Goal: Find specific page/section: Find specific page/section

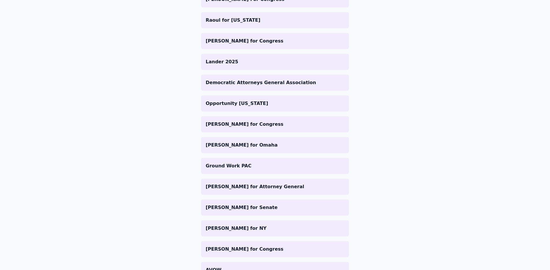
scroll to position [277, 0]
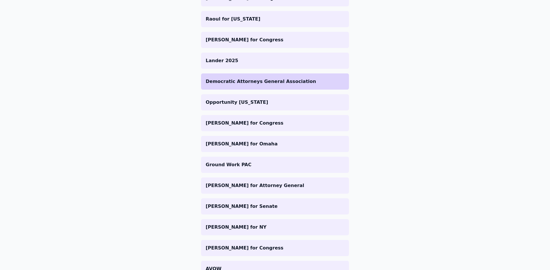
click at [251, 87] on li "Democratic Attorneys General Association" at bounding box center [275, 81] width 148 height 16
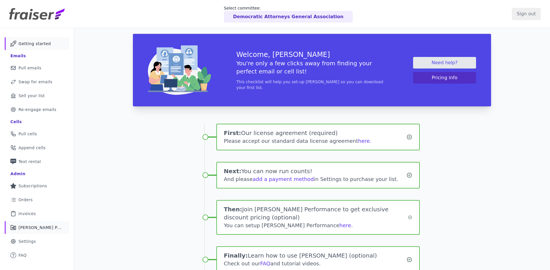
scroll to position [1, 0]
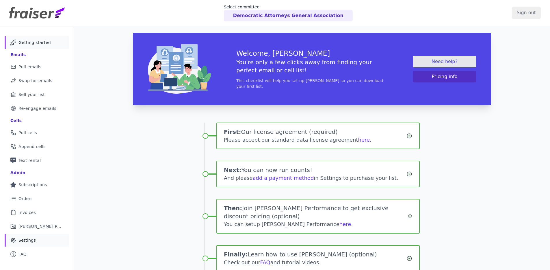
click at [27, 239] on span "Settings" at bounding box center [26, 240] width 17 height 6
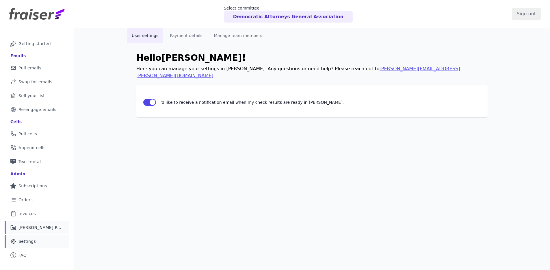
click at [45, 228] on span "[PERSON_NAME] Performance" at bounding box center [40, 228] width 44 height 6
